Goal: Task Accomplishment & Management: Use online tool/utility

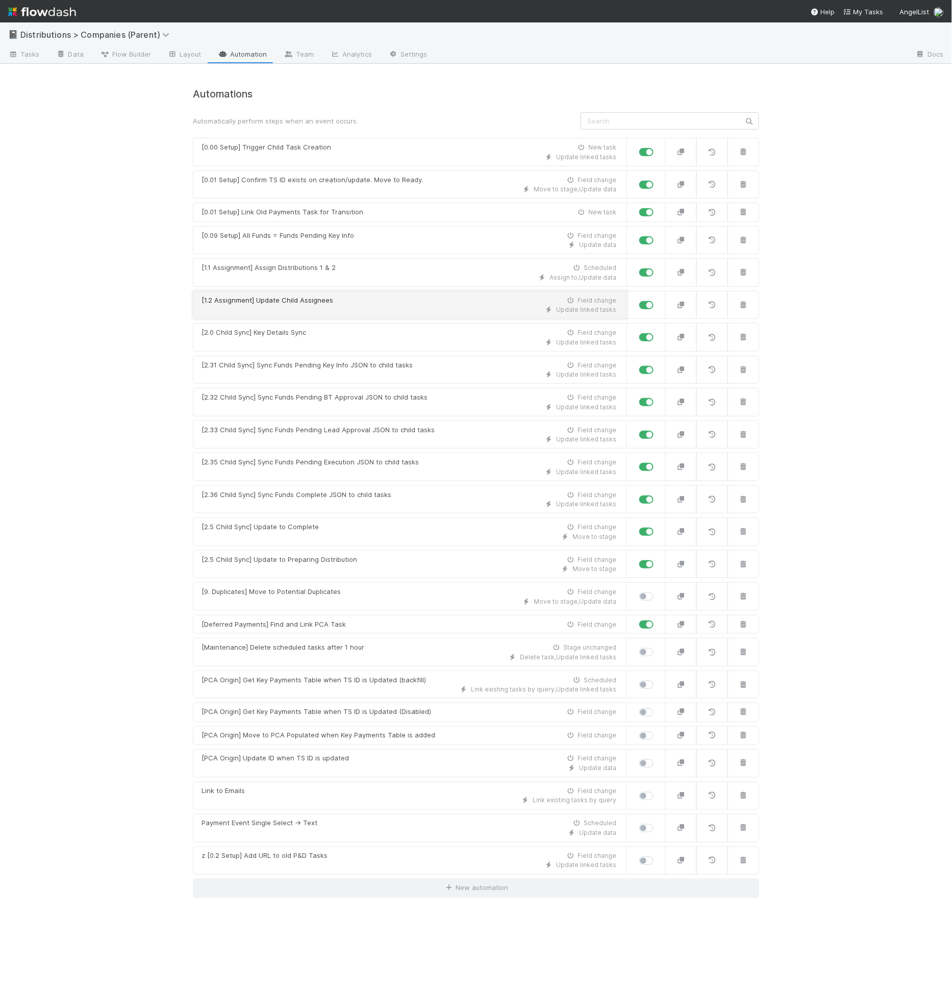
click at [365, 295] on div "[1.2 Assignment] Update Child Assignees Field change" at bounding box center [409, 300] width 415 height 10
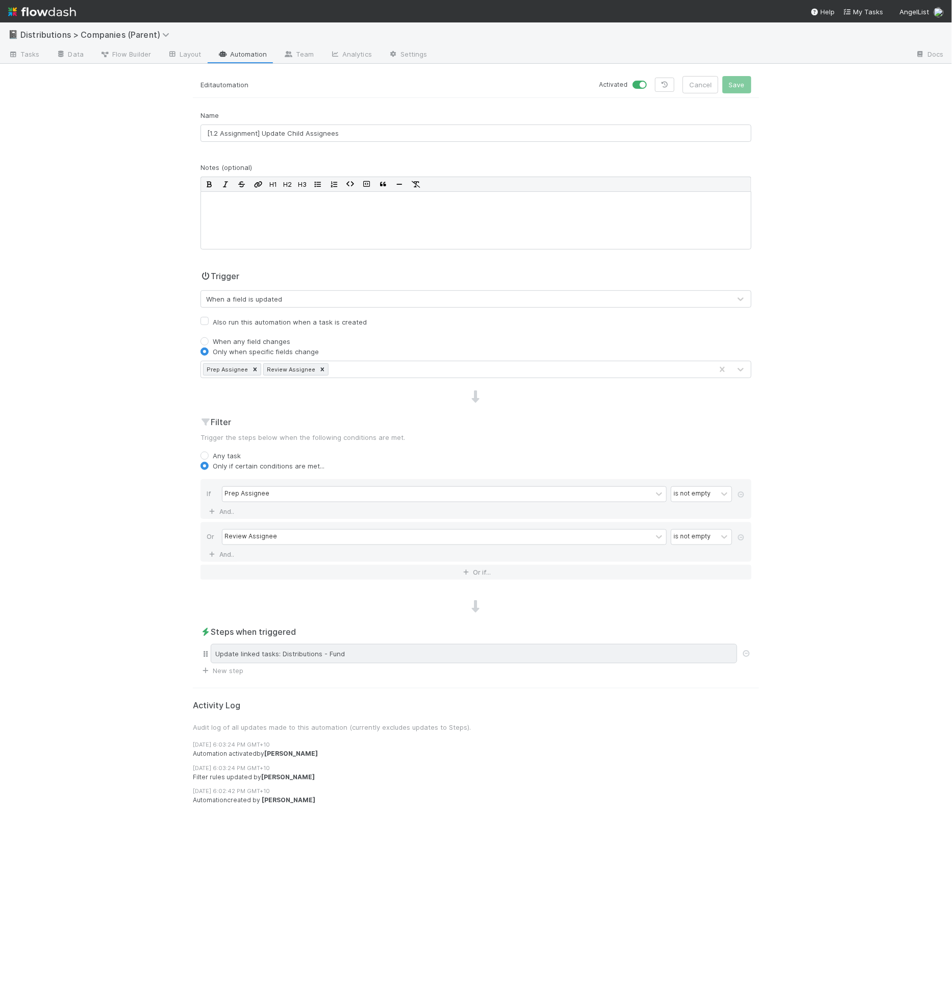
click at [395, 644] on div "Update linked tasks: Distributions - Fund" at bounding box center [474, 653] width 527 height 19
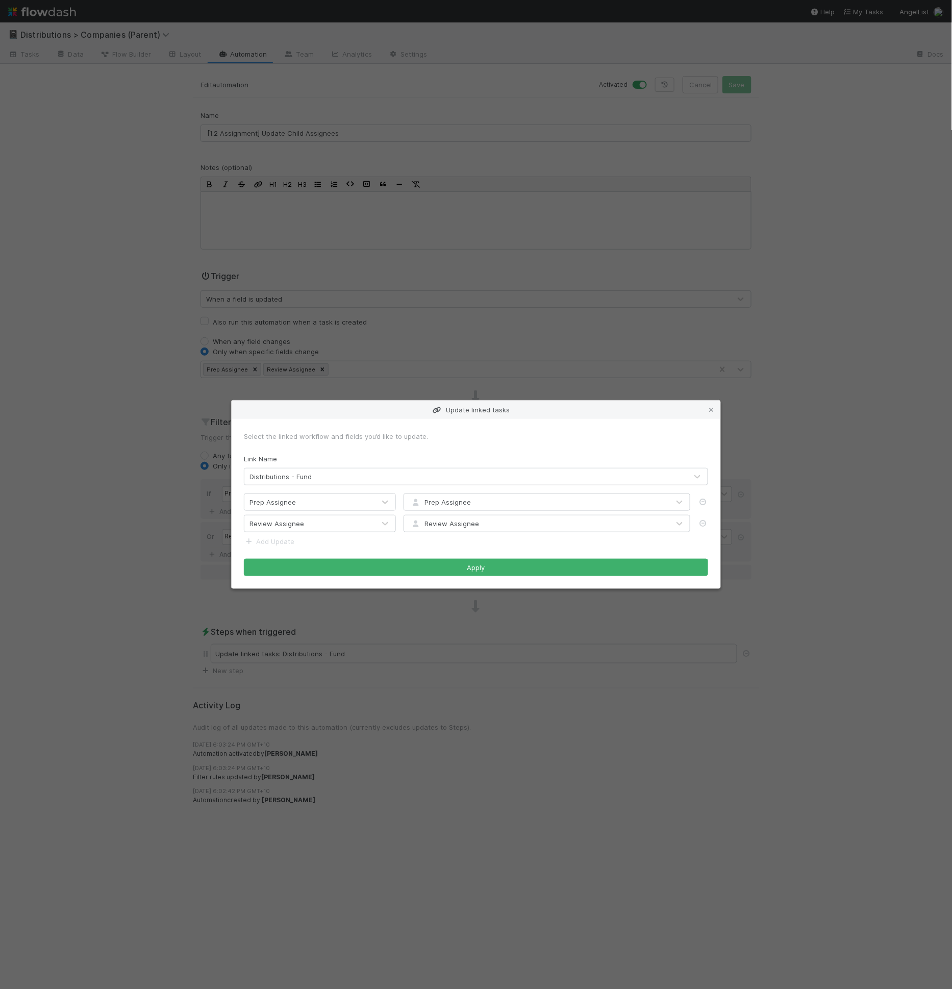
click at [780, 326] on div "Update linked tasks Select the linked workflow and fields you’d like to update.…" at bounding box center [476, 494] width 952 height 989
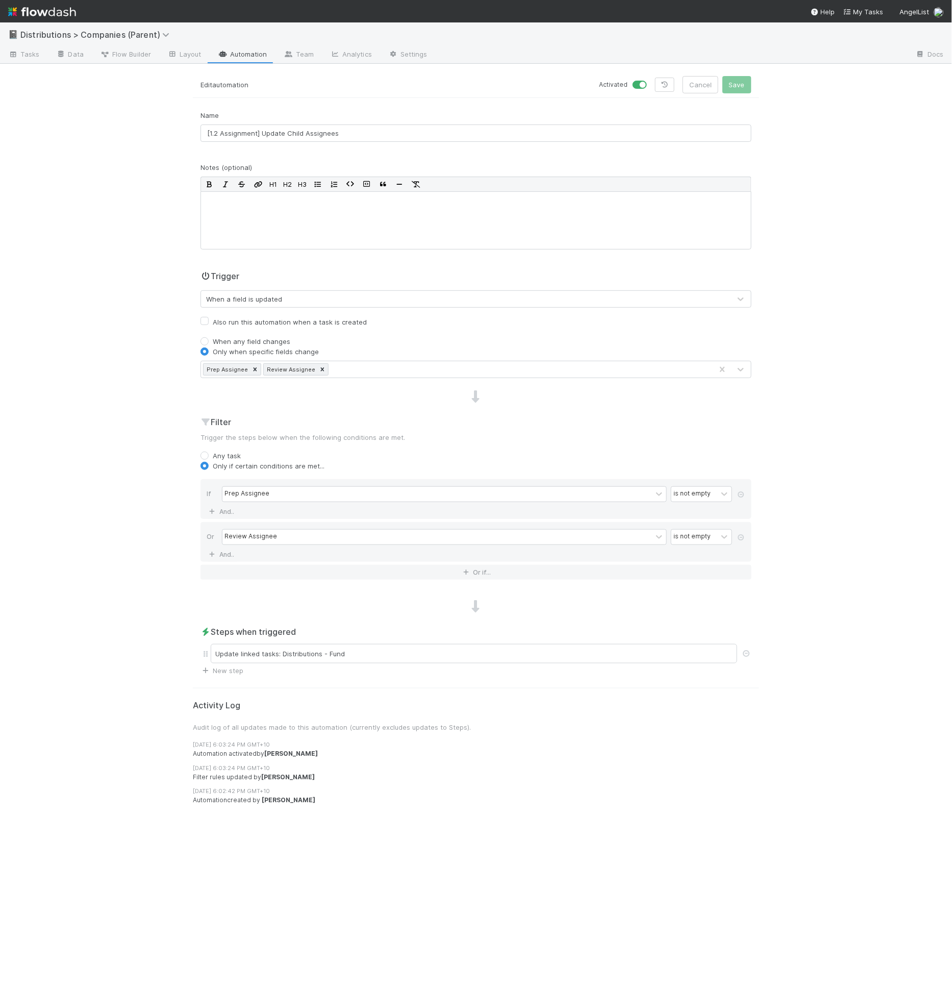
click at [720, 90] on div "Activated Cancel Save" at bounding box center [618, 84] width 268 height 17
click at [722, 88] on div "Activated Cancel Save" at bounding box center [618, 84] width 268 height 17
click at [776, 366] on div "📓 Distributions > Companies (Parent) Tasks Data Flow Builder Layout Automation …" at bounding box center [476, 505] width 952 height 966
